Goal: Task Accomplishment & Management: Use online tool/utility

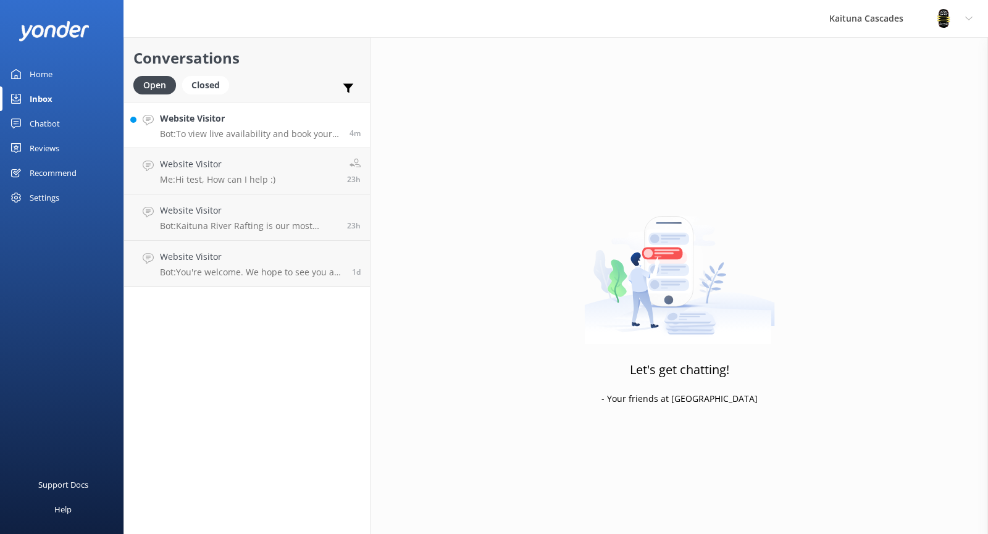
click at [243, 131] on p "Bot: To view live availability and book your River Rafting adventure, please vi…" at bounding box center [250, 134] width 180 height 11
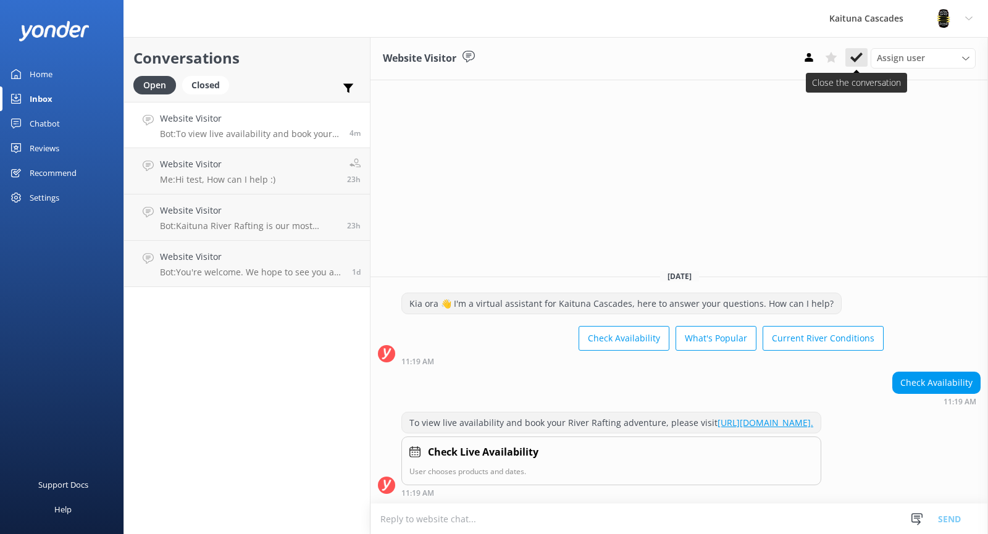
click at [858, 61] on icon at bounding box center [857, 57] width 12 height 12
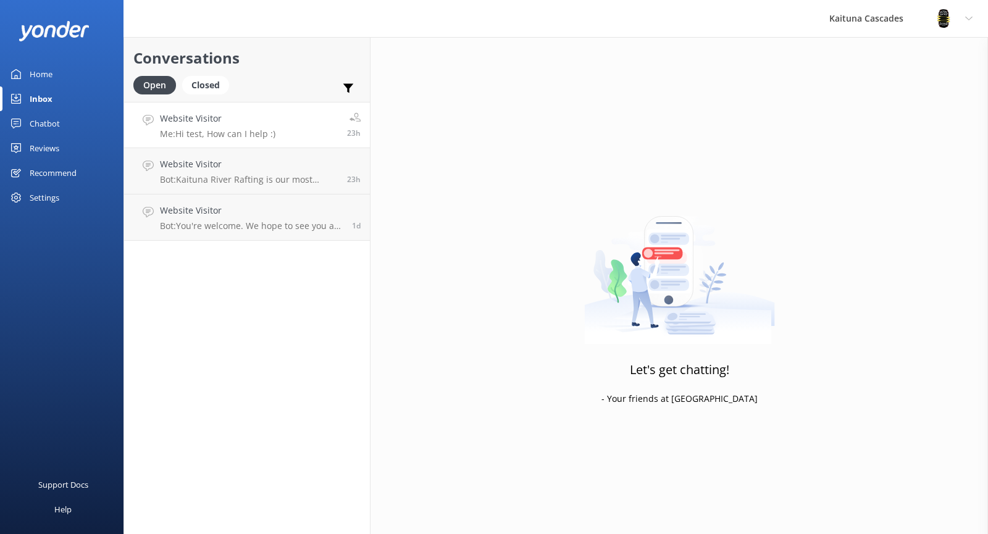
click at [273, 126] on div "Website Visitor Me: Hi test, How can I help :)" at bounding box center [218, 125] width 116 height 27
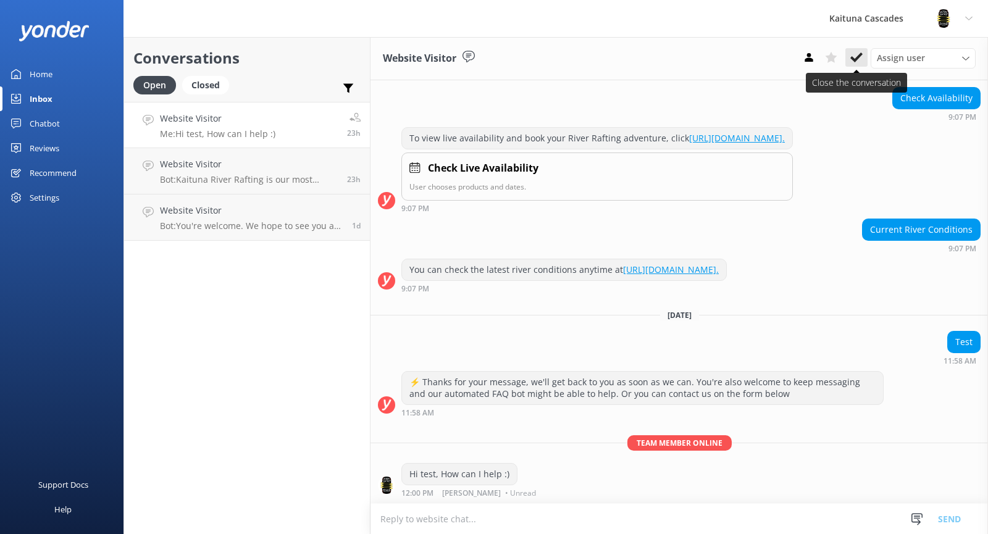
scroll to position [507, 0]
click at [858, 56] on use at bounding box center [857, 58] width 12 height 10
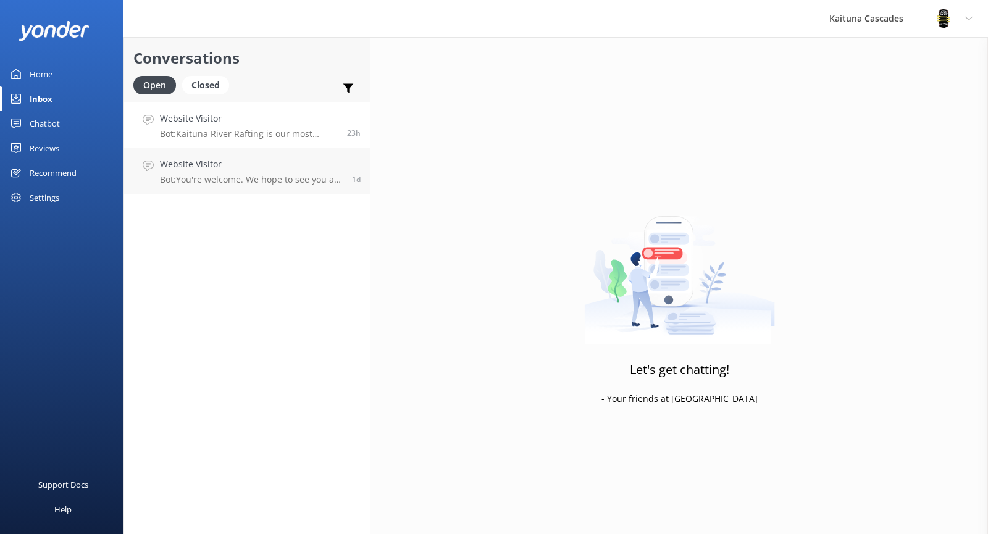
click at [225, 133] on p "Bot: Kaituna River Rafting is our most popular trip, known for its epic rapids,…" at bounding box center [249, 134] width 178 height 11
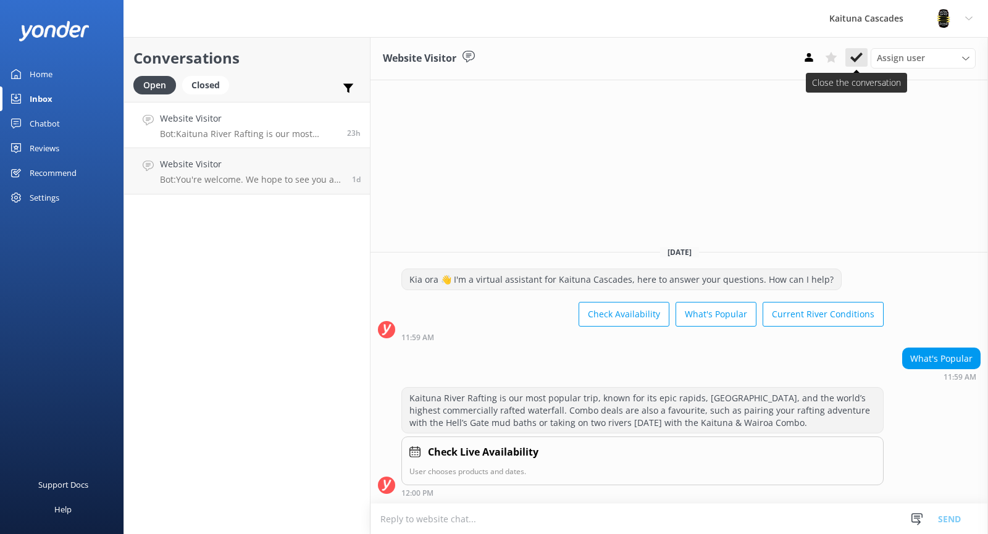
click at [851, 55] on icon at bounding box center [857, 57] width 12 height 12
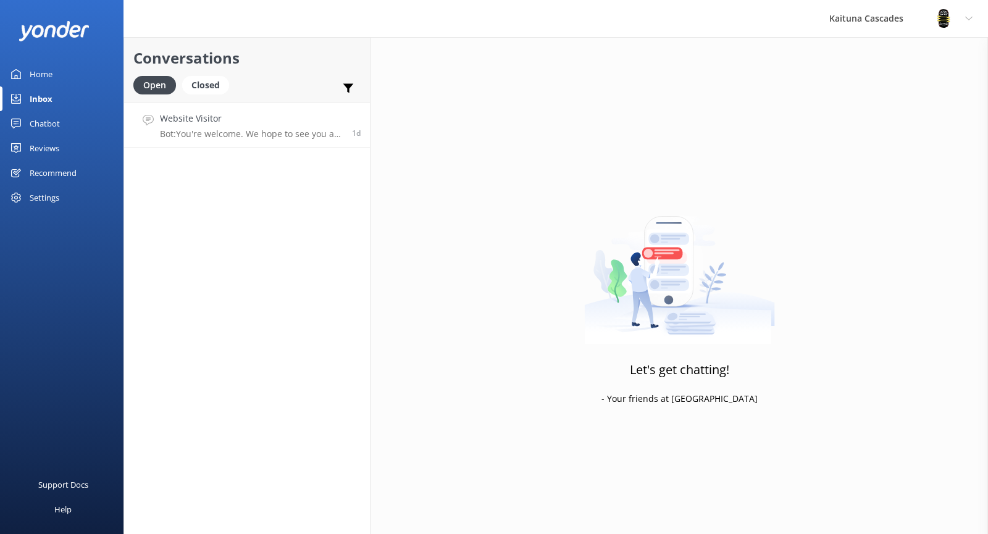
click at [255, 132] on p "Bot: You're welcome. We hope to see you at Kaituna Cascades soon!" at bounding box center [251, 134] width 183 height 11
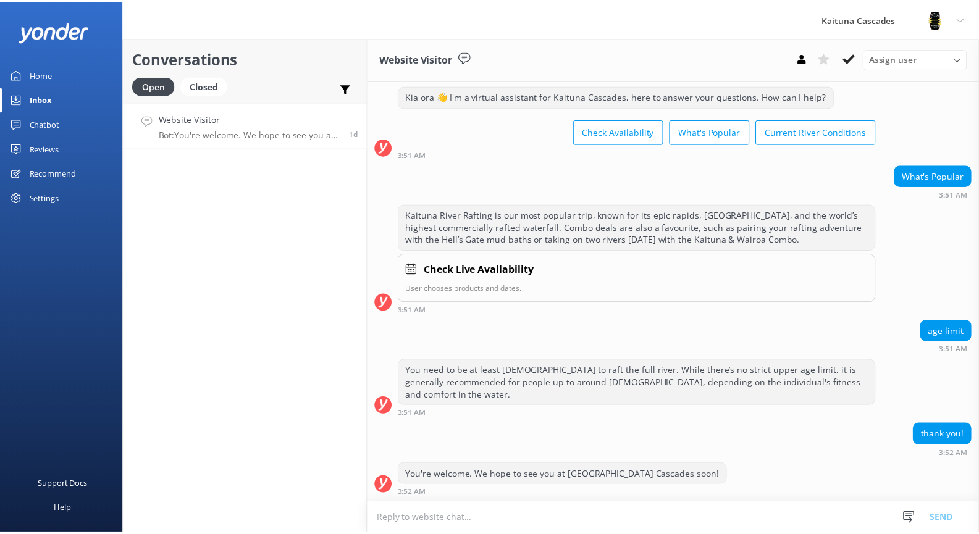
scroll to position [27, 0]
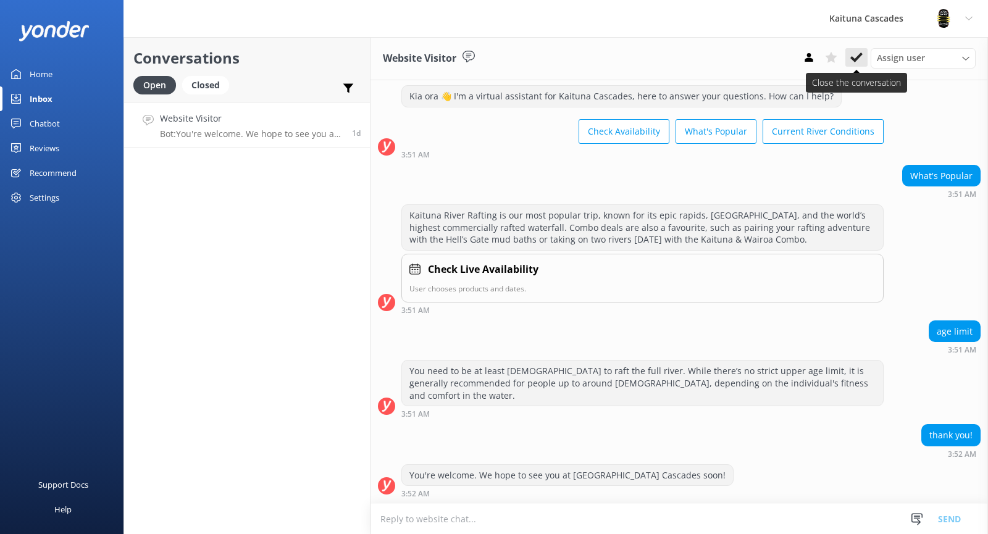
click at [866, 61] on button at bounding box center [857, 57] width 22 height 19
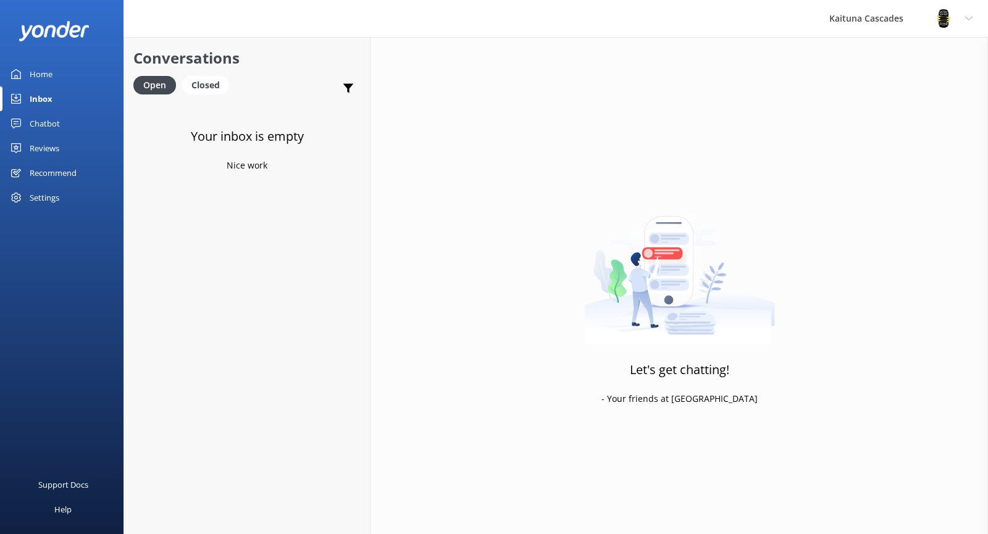
click at [48, 125] on div "Chatbot" at bounding box center [45, 123] width 30 height 25
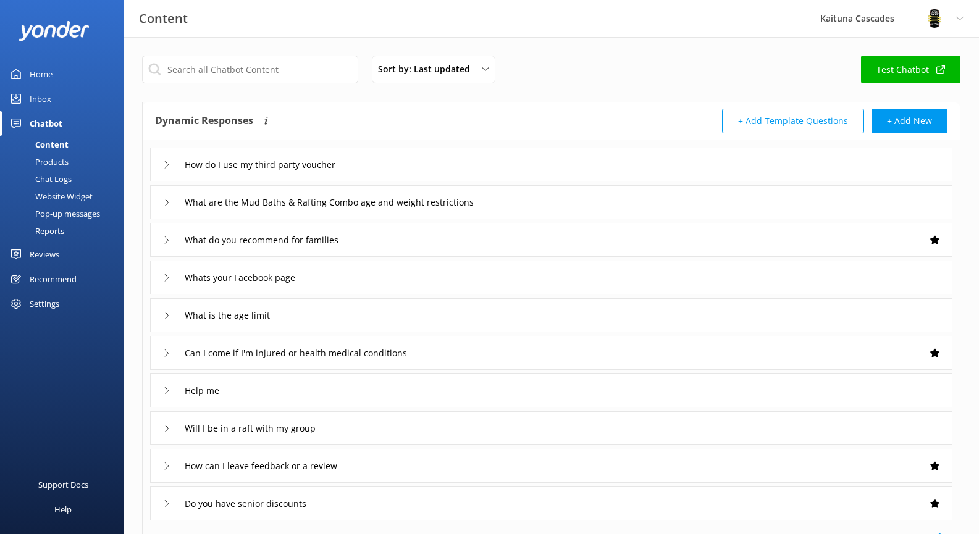
click at [54, 91] on link "Inbox" at bounding box center [62, 98] width 124 height 25
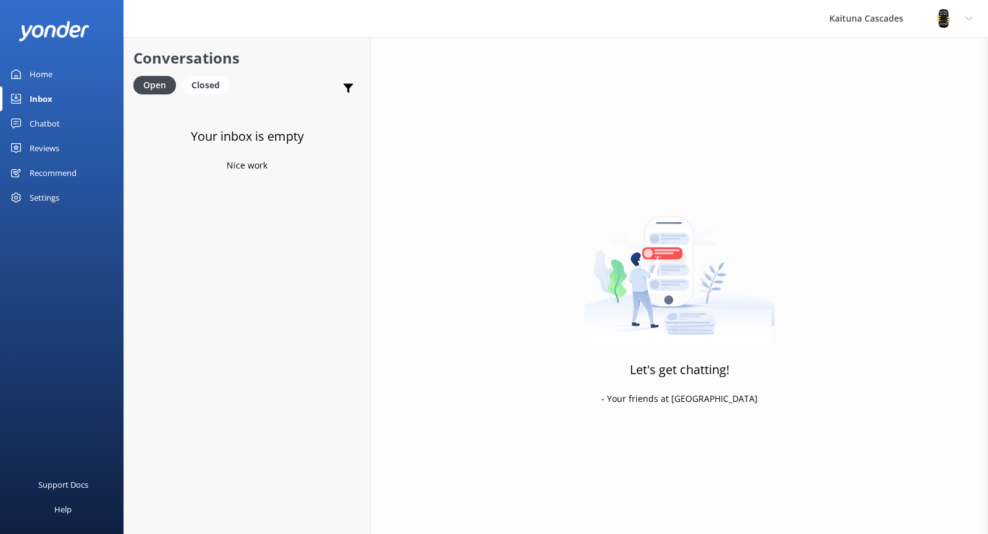
click at [49, 70] on div "Home" at bounding box center [41, 74] width 23 height 25
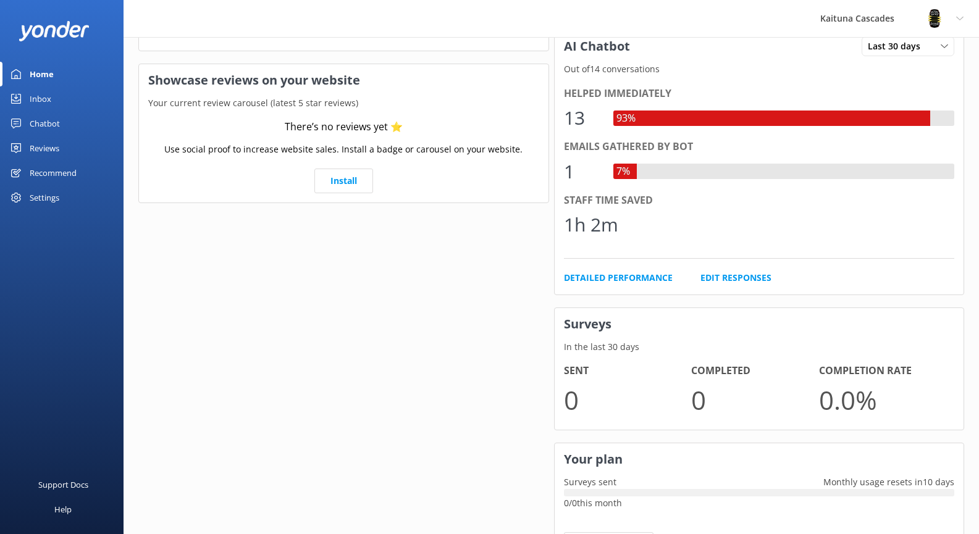
scroll to position [247, 0]
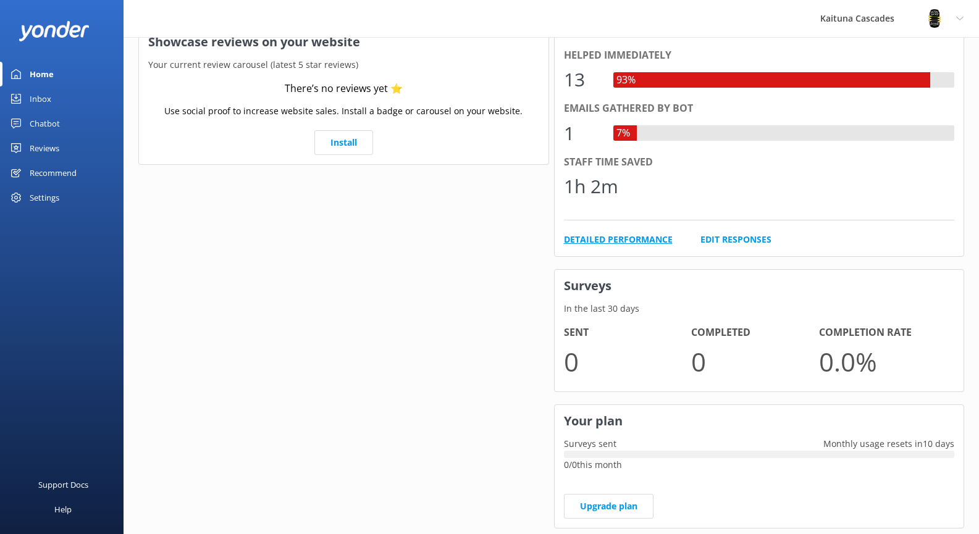
click at [641, 235] on link "Detailed Performance" at bounding box center [618, 240] width 109 height 14
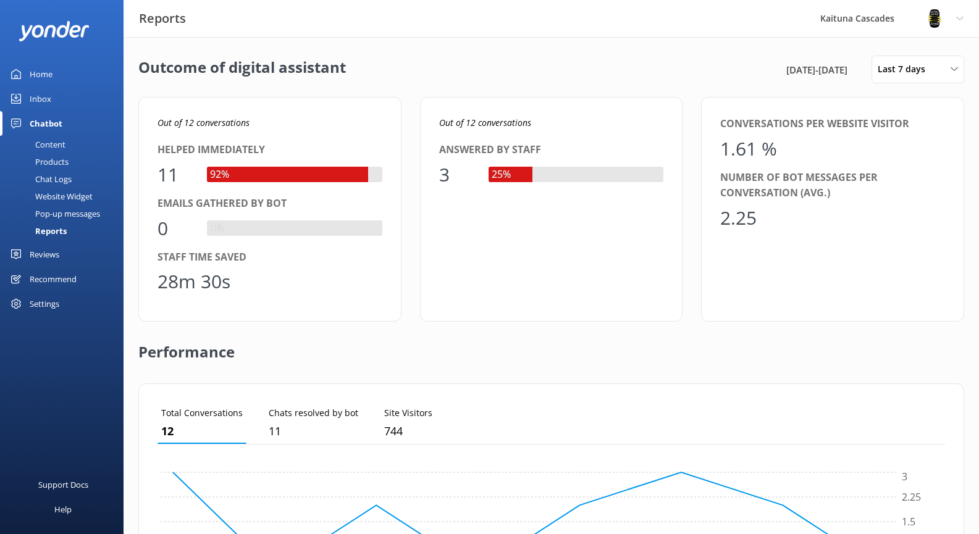
click at [49, 143] on div "Content" at bounding box center [36, 144] width 58 height 17
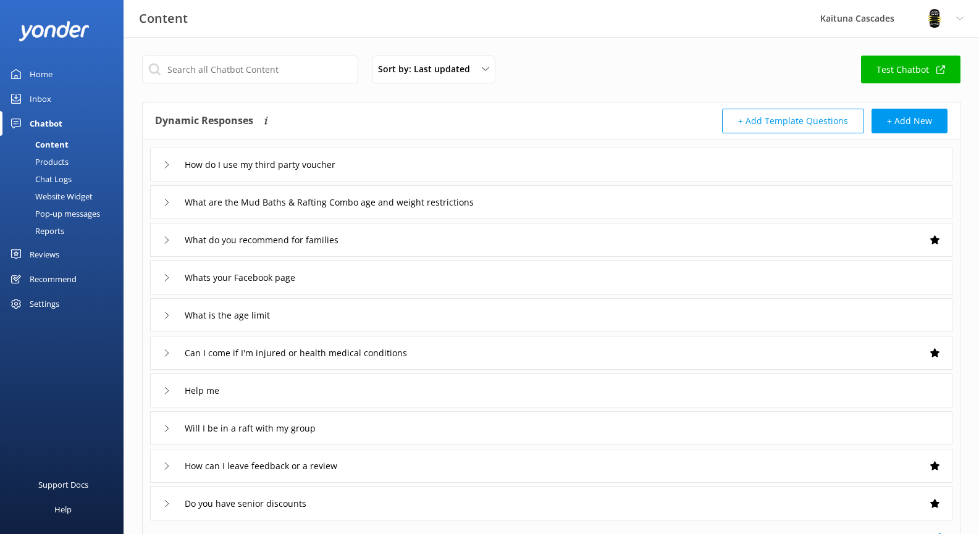
click at [57, 164] on div "Products" at bounding box center [37, 161] width 61 height 17
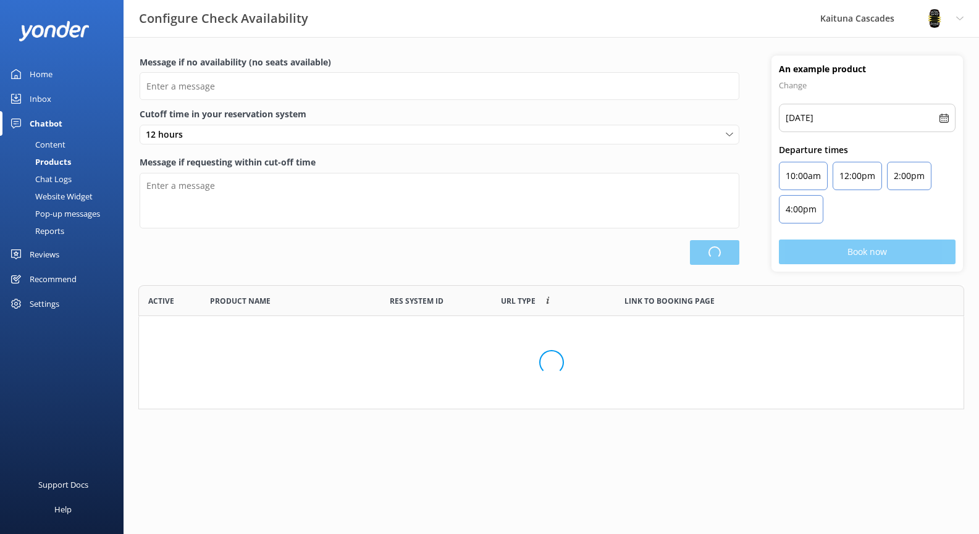
scroll to position [115, 817]
type input "There are no seats available, please check an alternative day"
type textarea "Our online booking system closes {hours} prior to departure. Please contact us …"
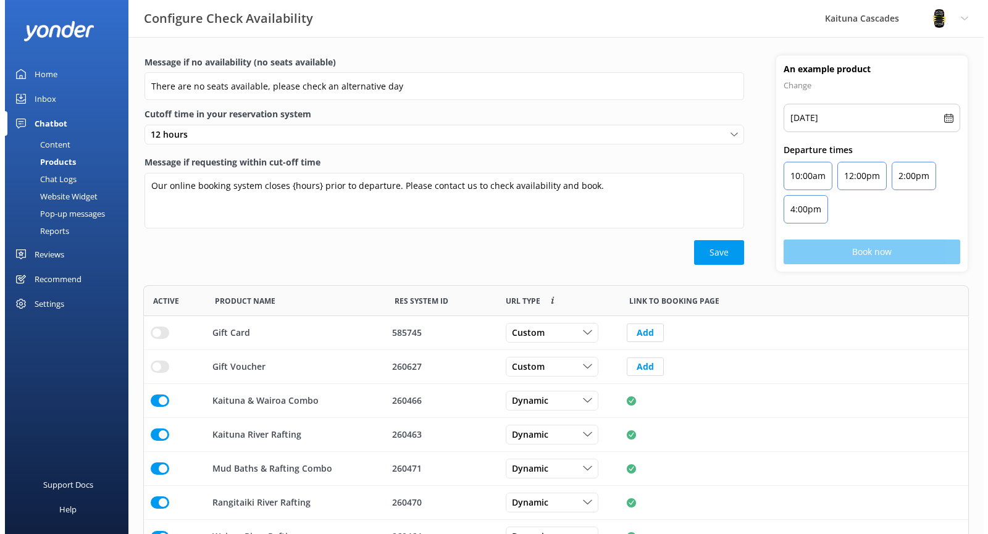
scroll to position [260, 817]
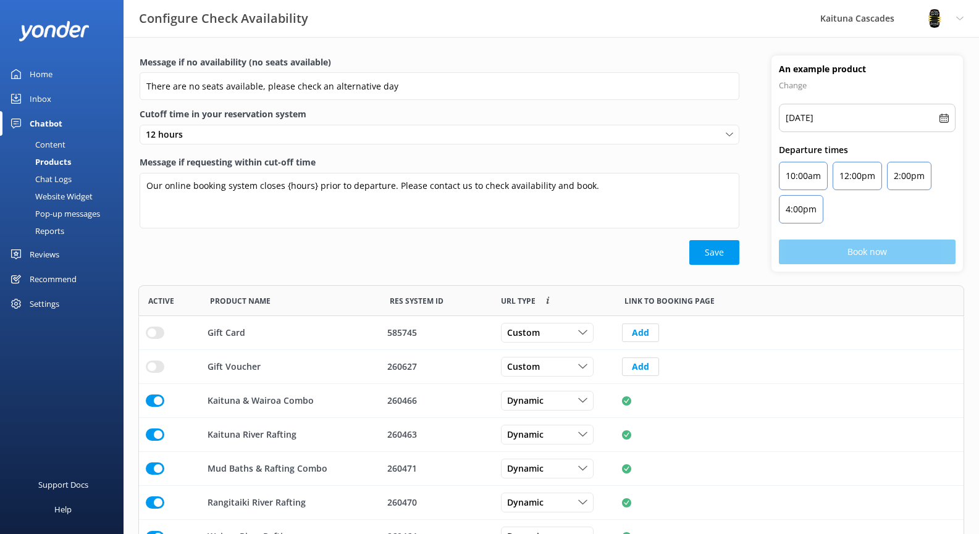
click at [57, 179] on div "Chat Logs" at bounding box center [39, 179] width 64 height 17
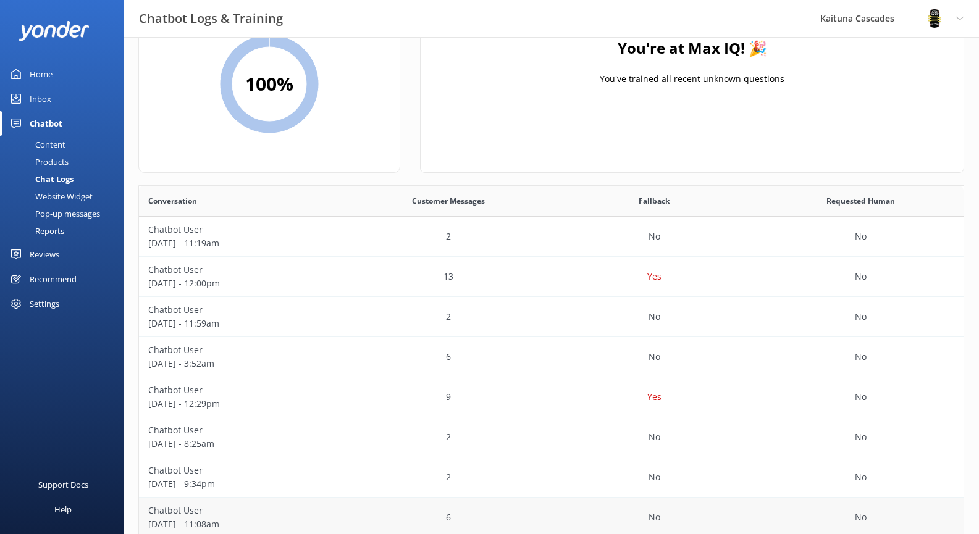
scroll to position [49, 0]
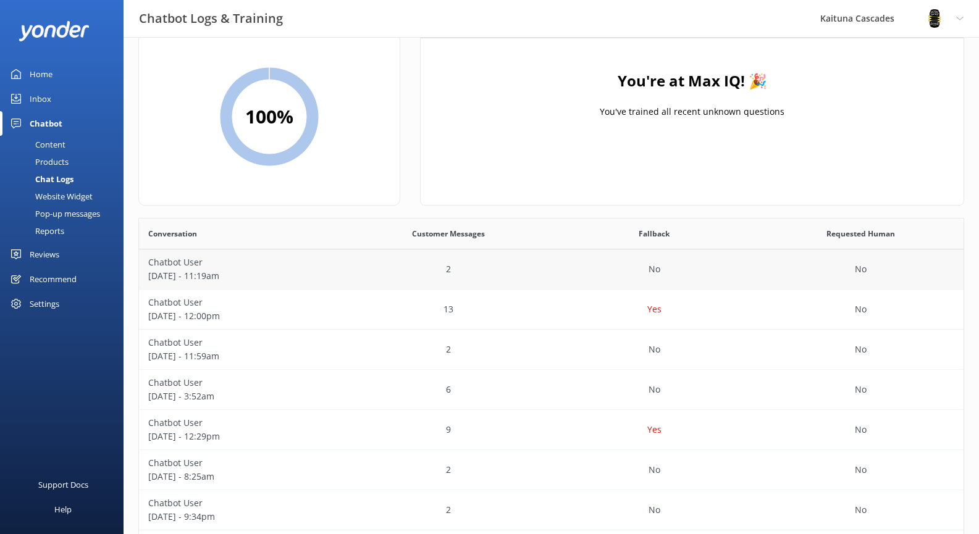
click at [545, 271] on div "2" at bounding box center [448, 270] width 206 height 40
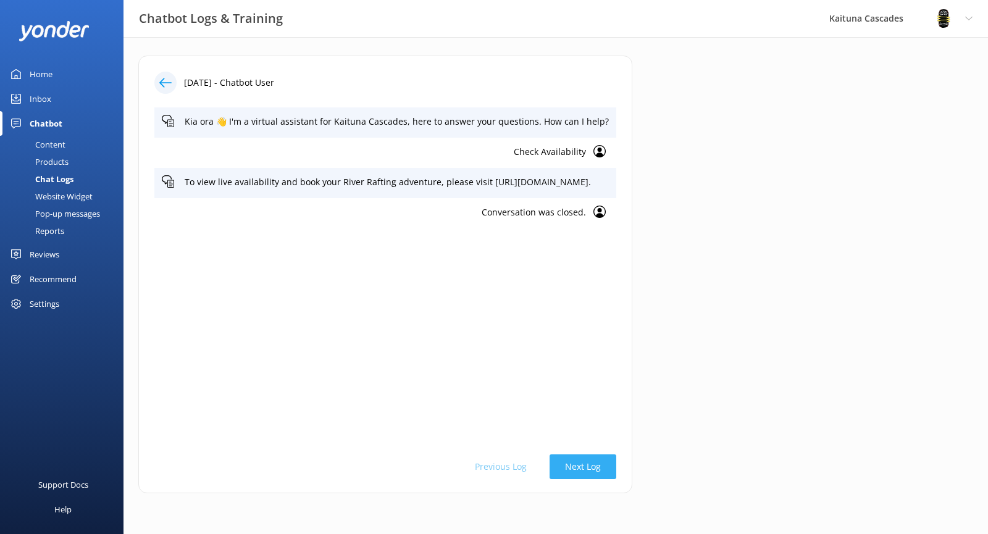
click at [617, 466] on button "Next Log" at bounding box center [583, 467] width 67 height 25
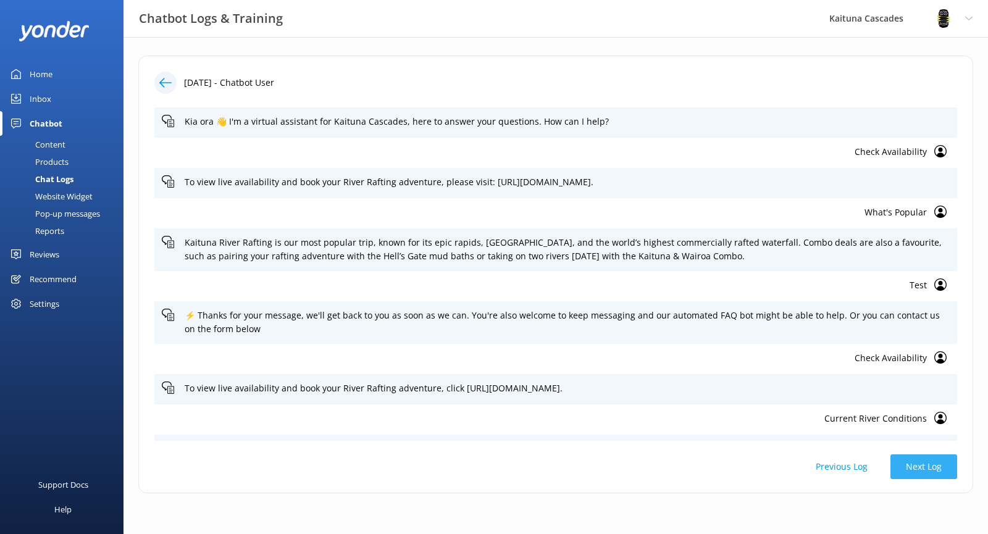
click at [914, 463] on button "Next Log" at bounding box center [924, 467] width 67 height 25
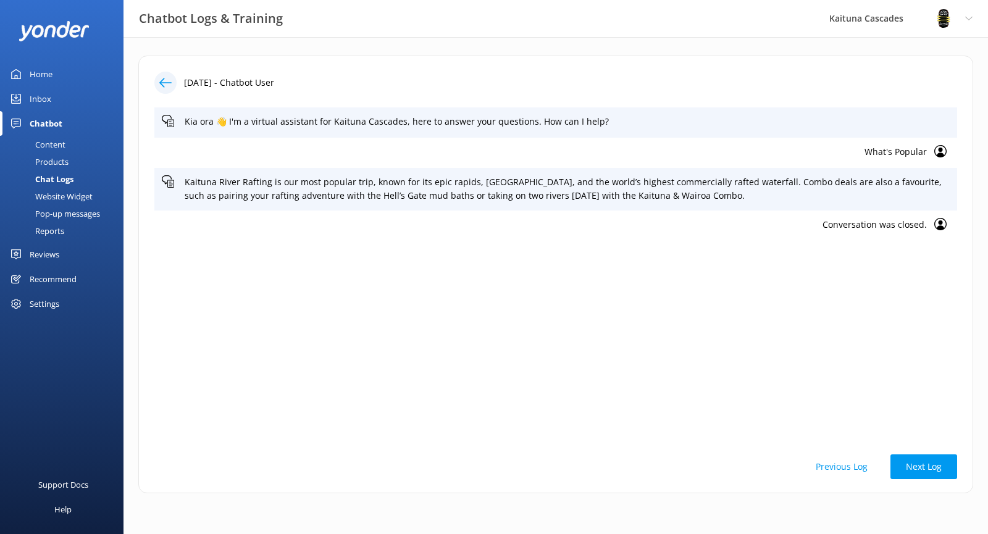
click at [69, 215] on div "Pop-up messages" at bounding box center [53, 213] width 93 height 17
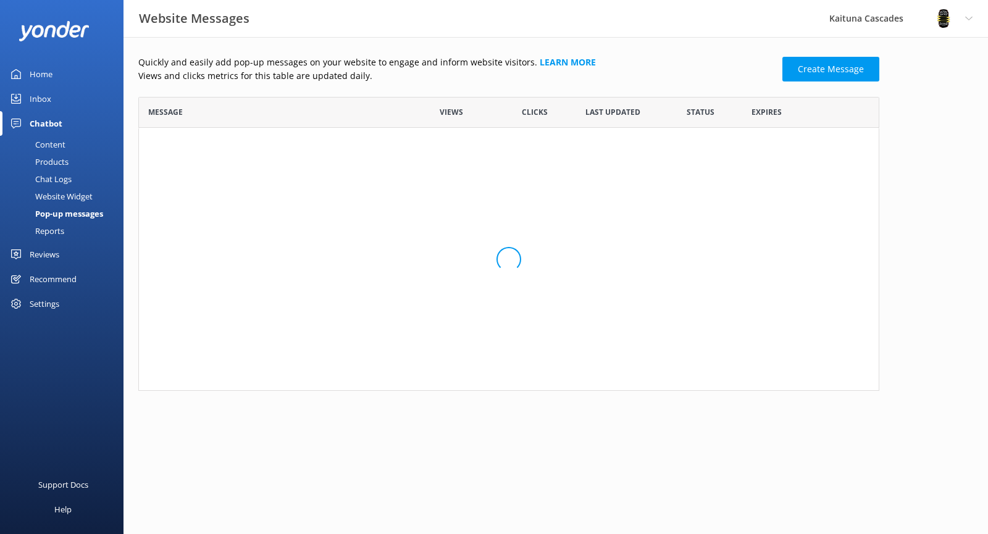
scroll to position [75, 732]
click at [67, 194] on div "Website Widget" at bounding box center [49, 196] width 85 height 17
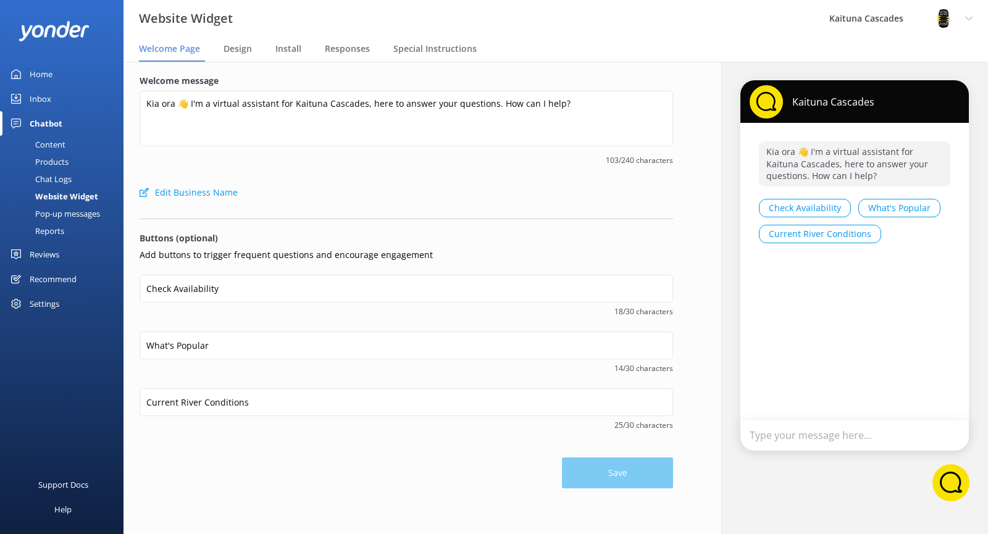
click at [56, 172] on div "Chat Logs" at bounding box center [39, 179] width 64 height 17
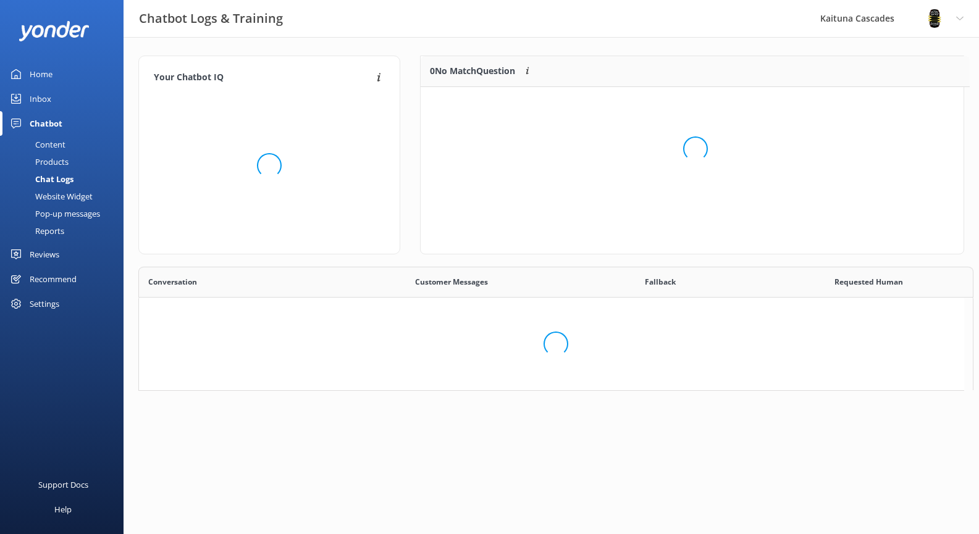
scroll to position [145, 534]
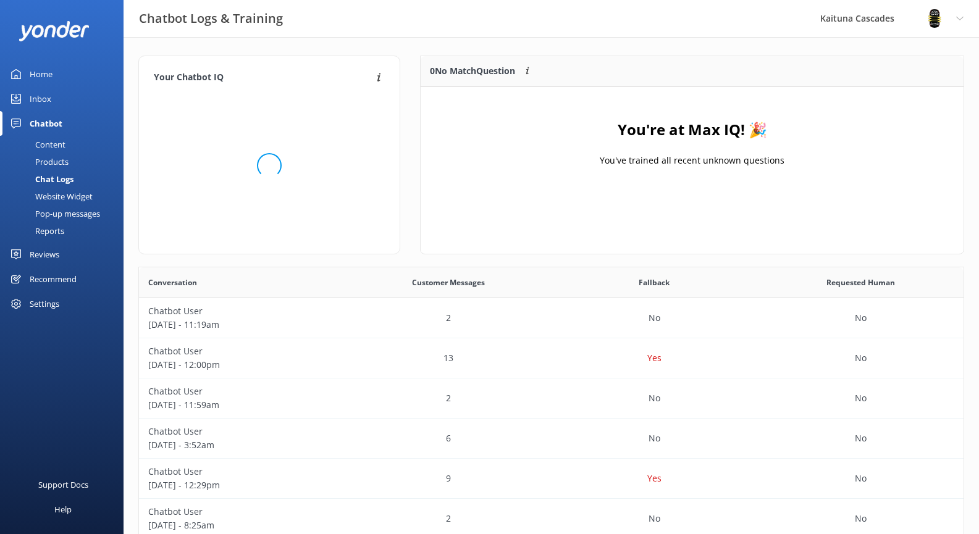
click at [65, 258] on link "Reviews" at bounding box center [62, 254] width 124 height 25
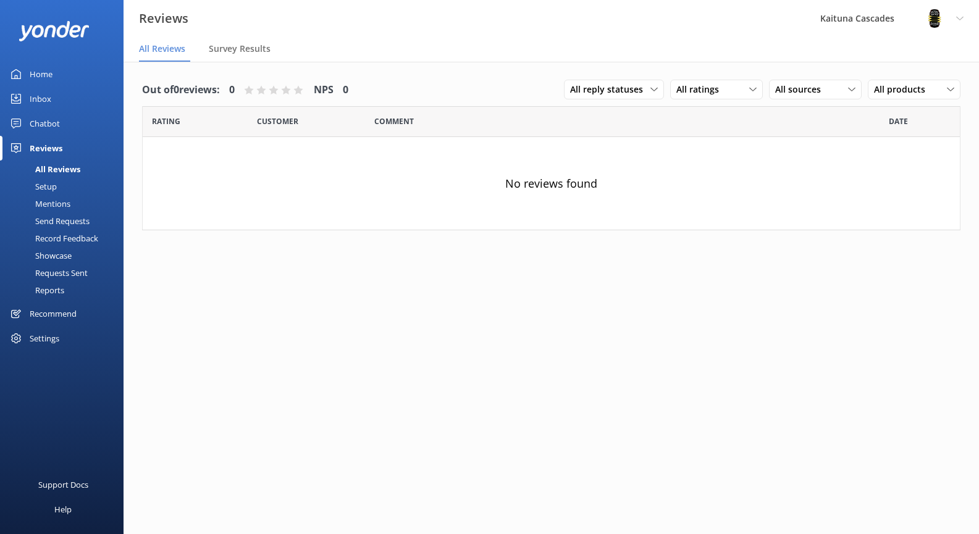
click at [33, 81] on div "Home" at bounding box center [41, 74] width 23 height 25
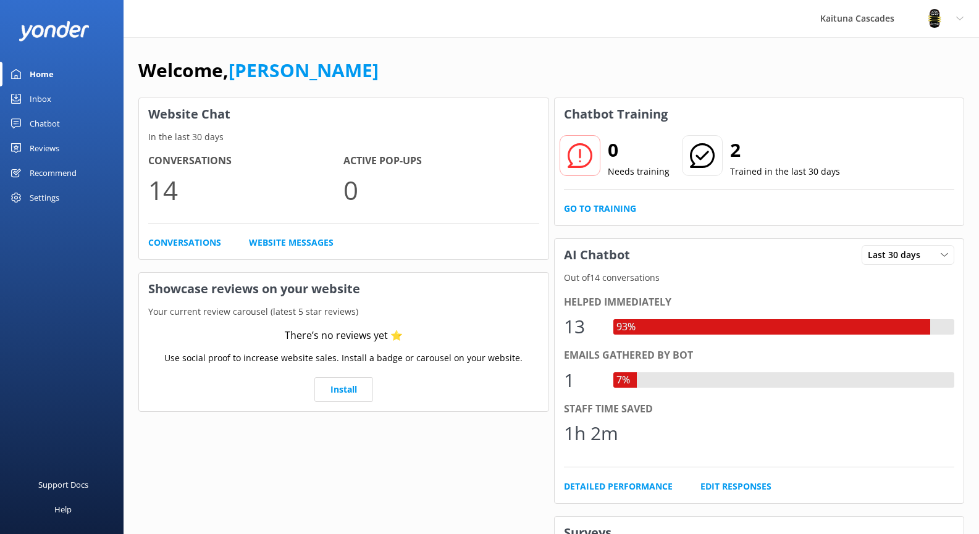
click at [706, 148] on icon at bounding box center [702, 155] width 25 height 25
click at [623, 206] on link "Go to Training" at bounding box center [600, 209] width 72 height 14
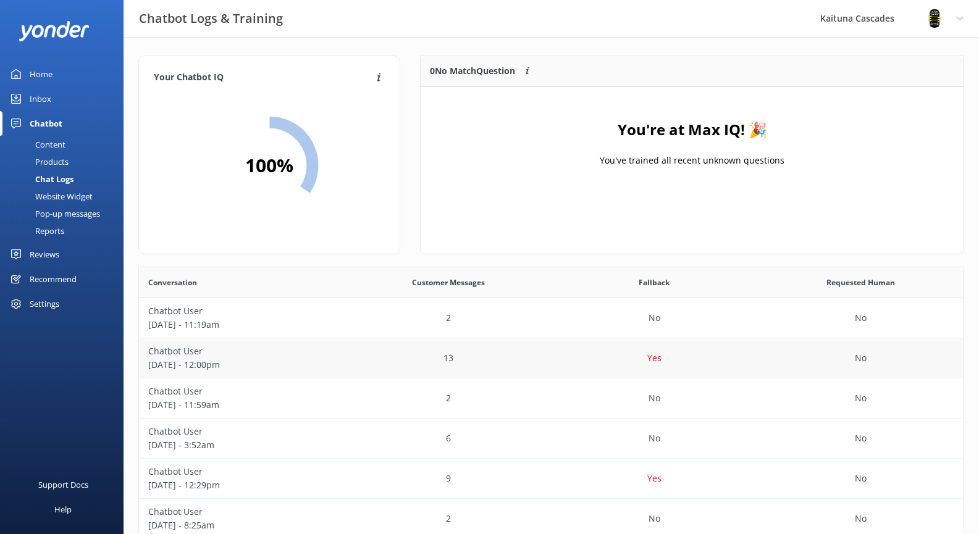
click at [221, 369] on p "August 21 - 12:00pm" at bounding box center [242, 365] width 188 height 14
